Goal: Transaction & Acquisition: Purchase product/service

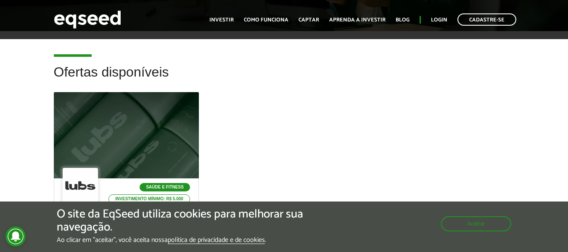
scroll to position [294, 0]
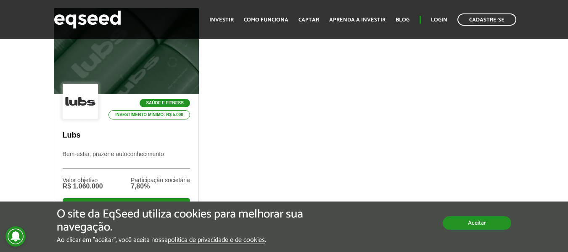
click at [463, 223] on button "Aceitar" at bounding box center [476, 222] width 68 height 13
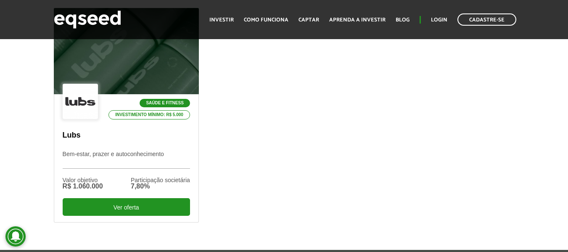
scroll to position [378, 0]
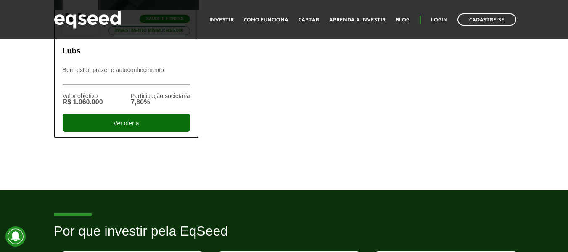
click at [167, 120] on div "Ver oferta" at bounding box center [126, 123] width 127 height 18
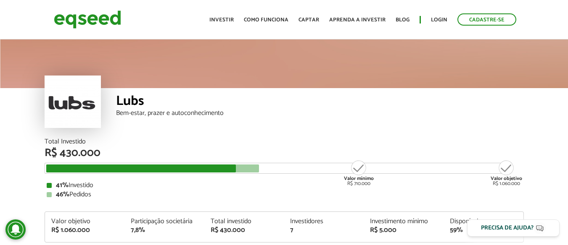
click at [124, 102] on div "Lubs" at bounding box center [320, 103] width 408 height 16
click at [319, 19] on link "Captar" at bounding box center [308, 19] width 21 height 5
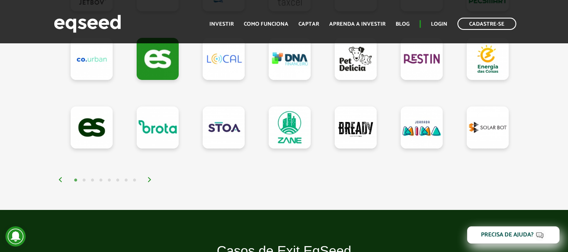
scroll to position [855, 0]
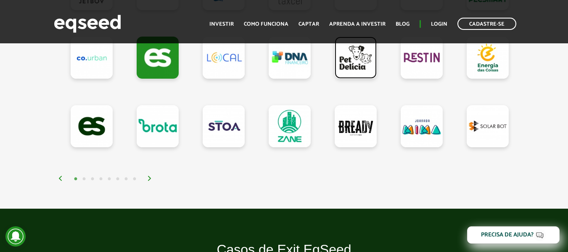
click at [351, 60] on link at bounding box center [355, 58] width 42 height 42
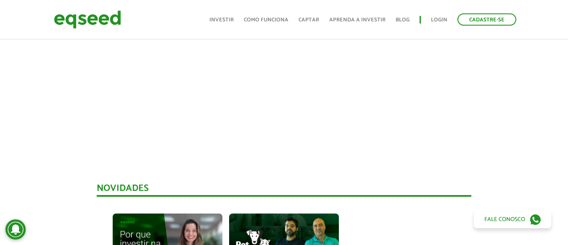
scroll to position [552, 0]
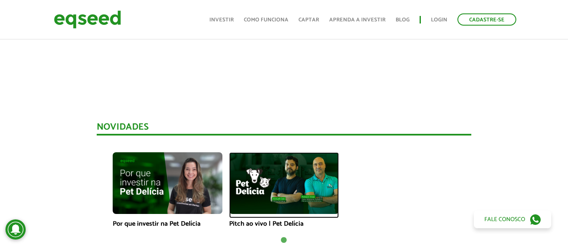
click at [293, 189] on img at bounding box center [284, 183] width 110 height 62
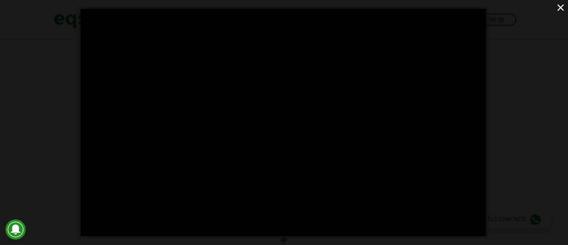
scroll to position [0, 0]
